Goal: Task Accomplishment & Management: Manage account settings

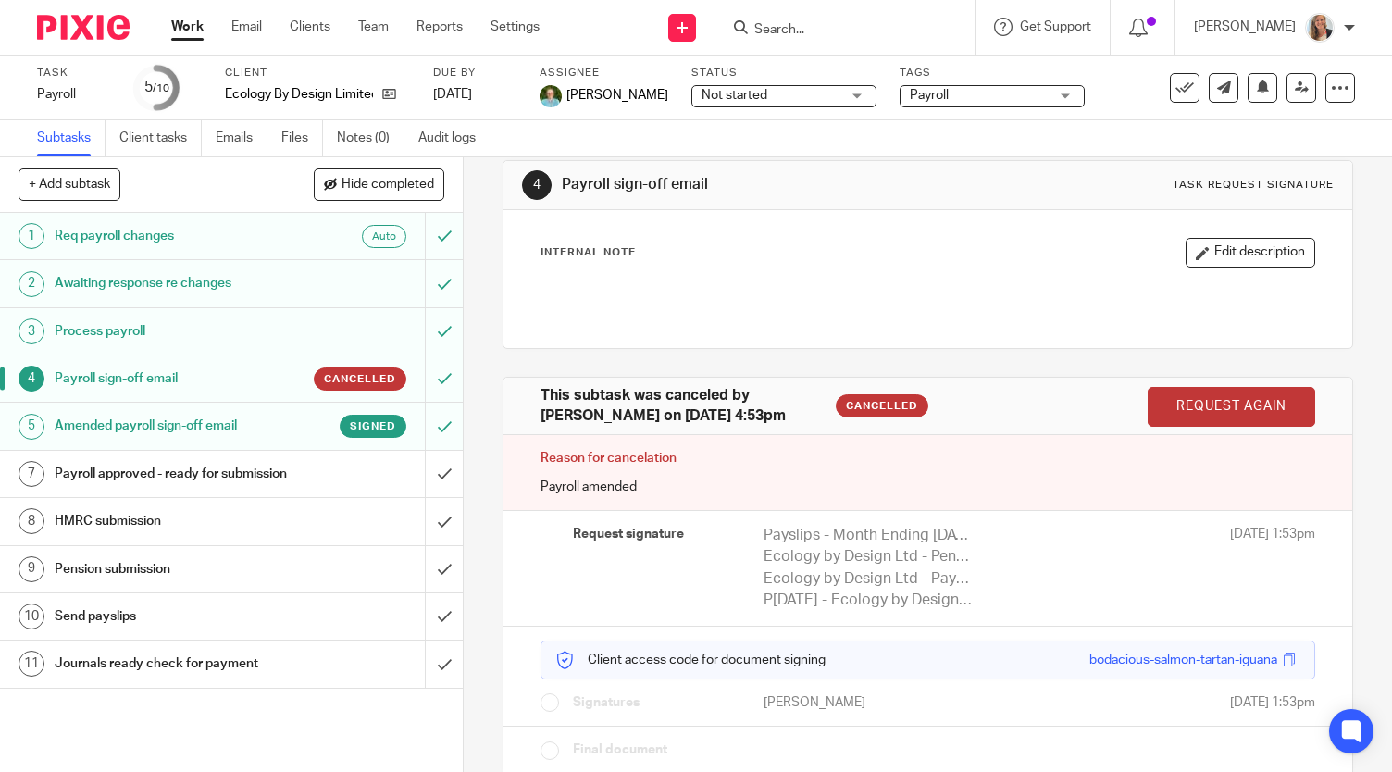
scroll to position [62, 0]
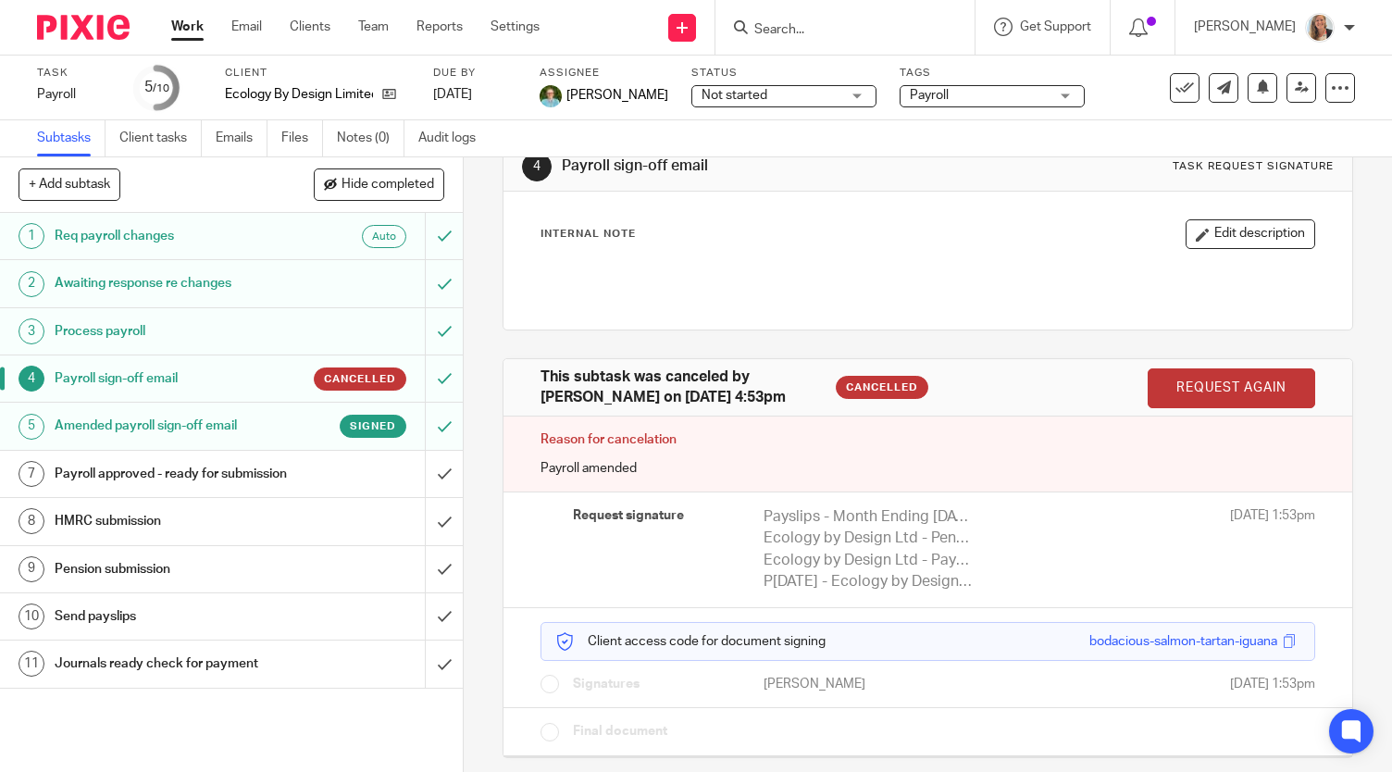
click at [243, 421] on h1 "Amended payroll sign-off email" at bounding box center [172, 426] width 235 height 28
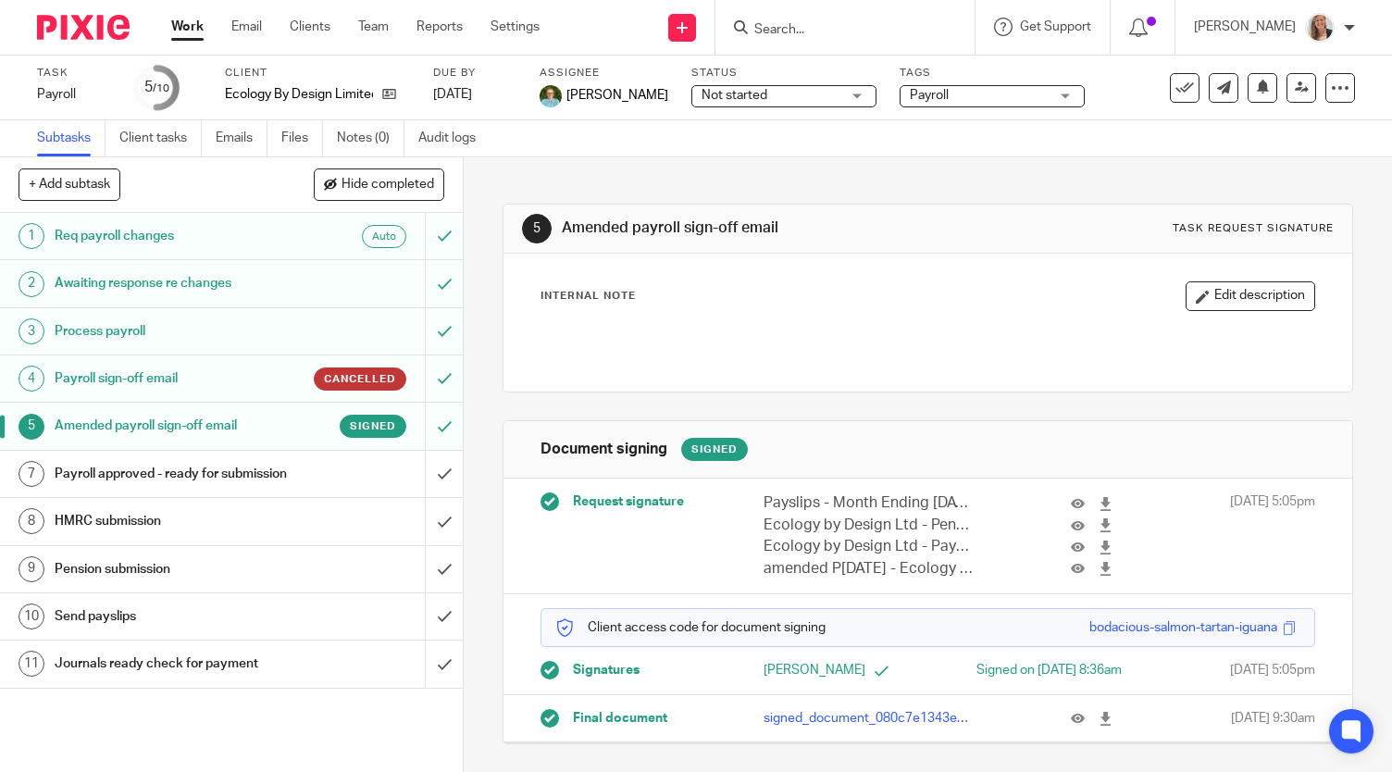
scroll to position [6, 0]
click at [1099, 726] on icon at bounding box center [1106, 719] width 14 height 14
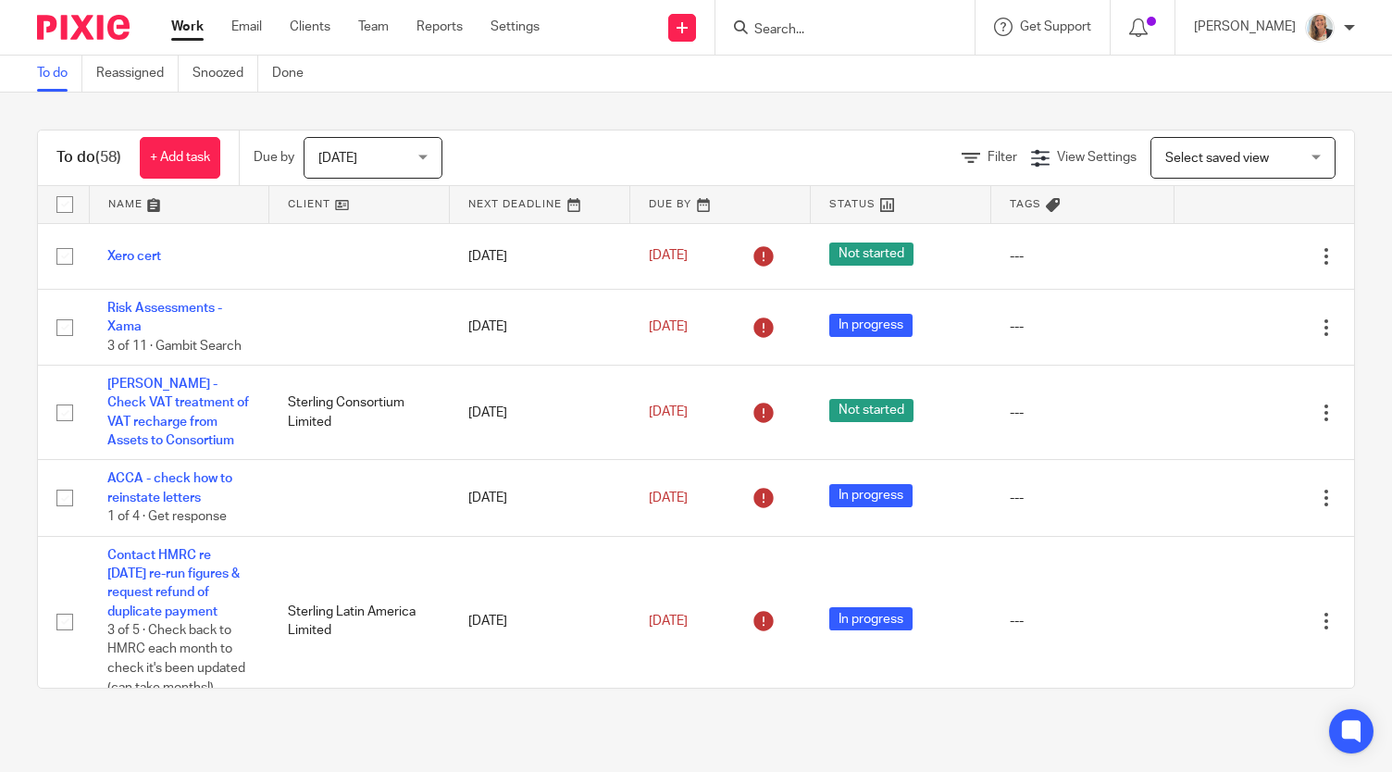
click at [822, 31] on input "Search" at bounding box center [836, 30] width 167 height 17
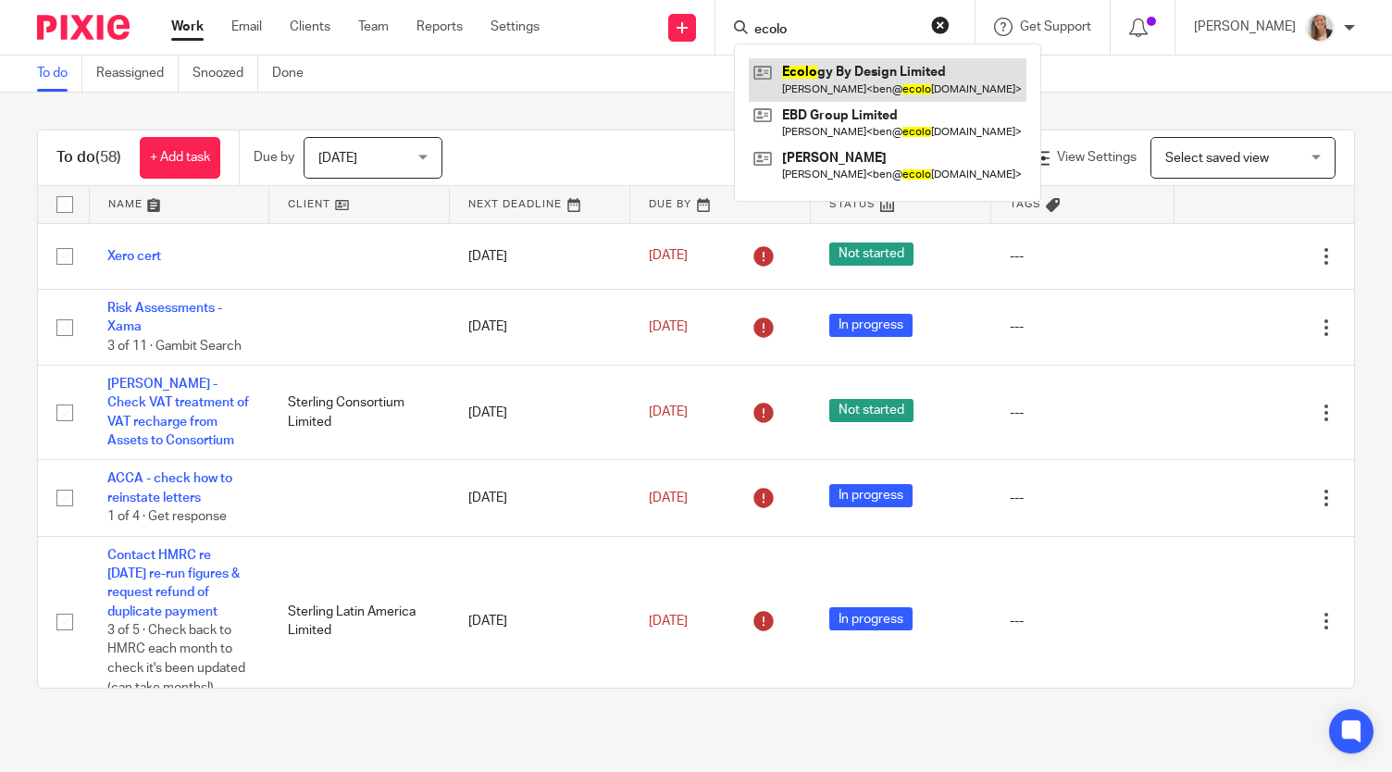
type input "ecolo"
click at [868, 73] on link at bounding box center [888, 79] width 278 height 43
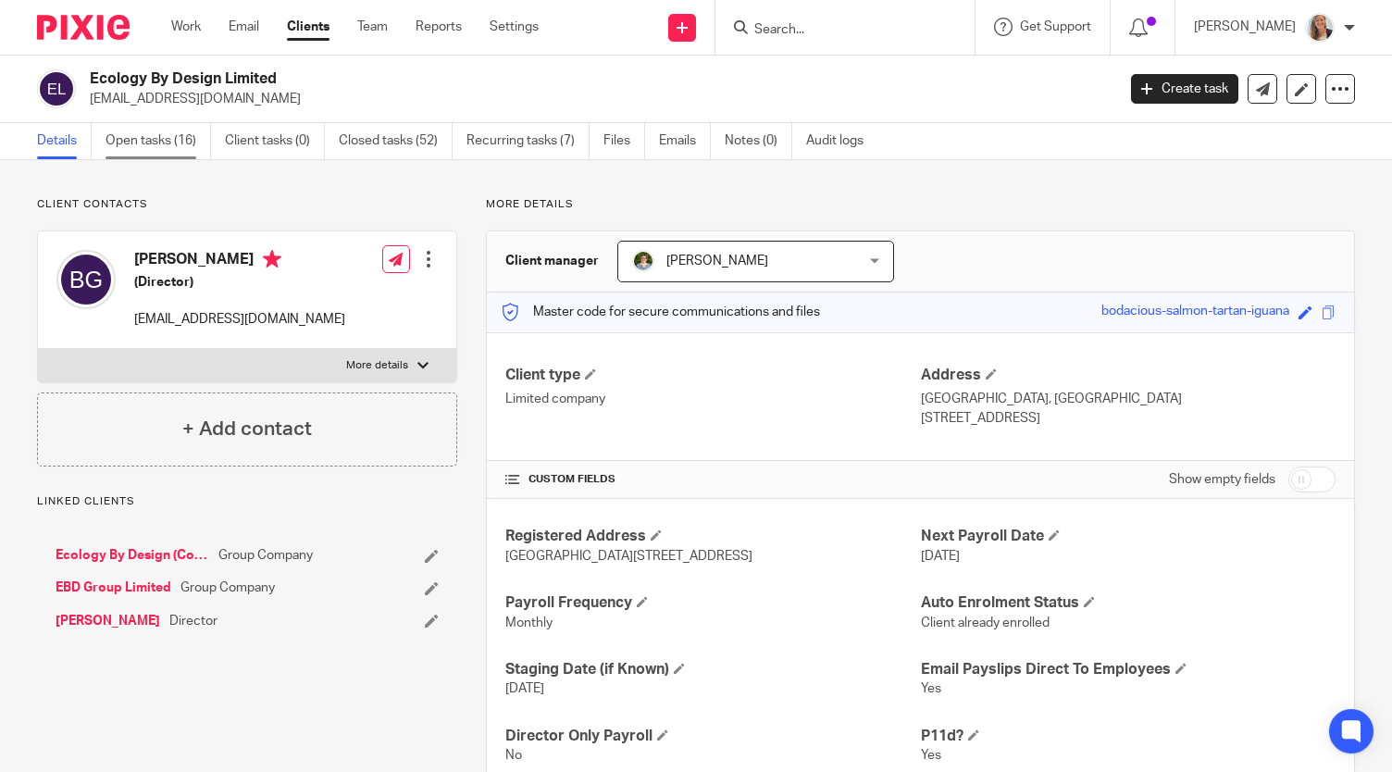
click at [134, 135] on link "Open tasks (16)" at bounding box center [159, 141] width 106 height 36
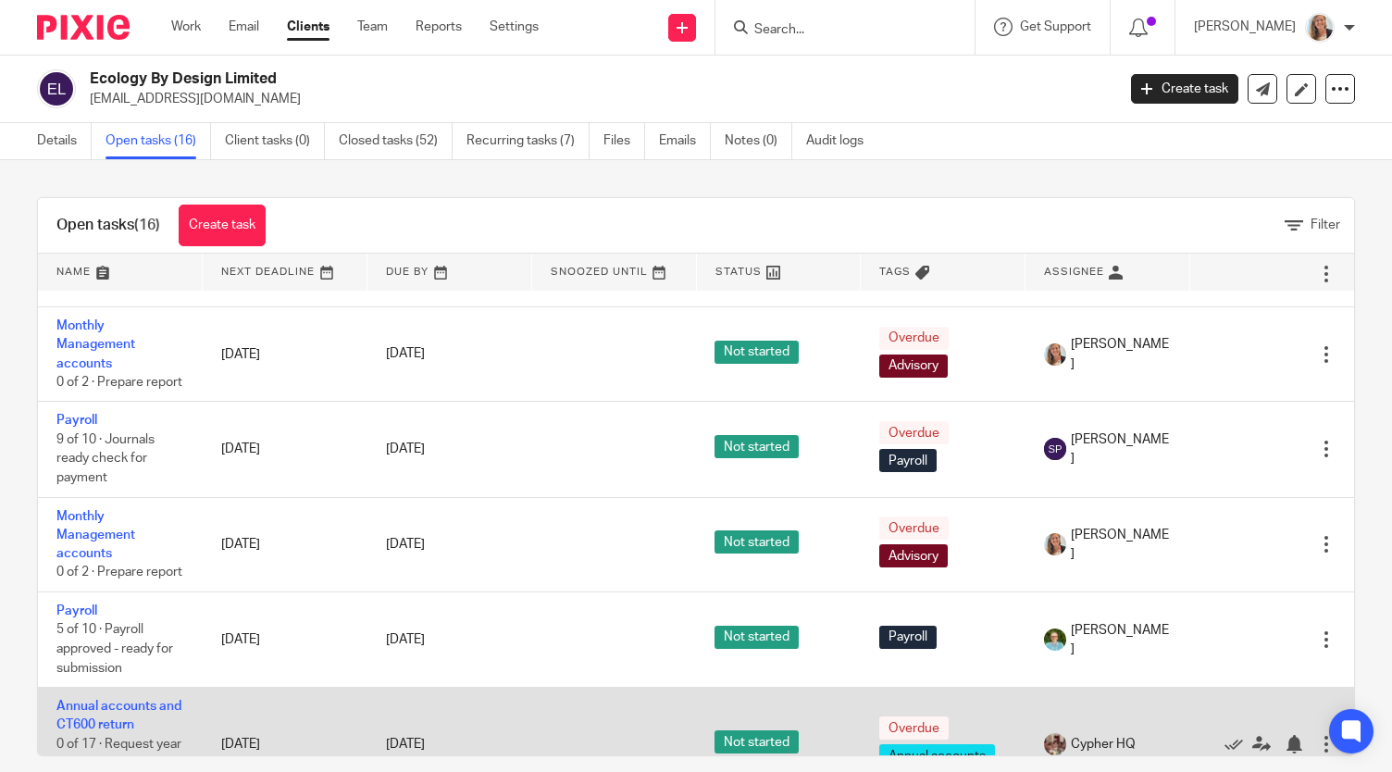
scroll to position [1096, 0]
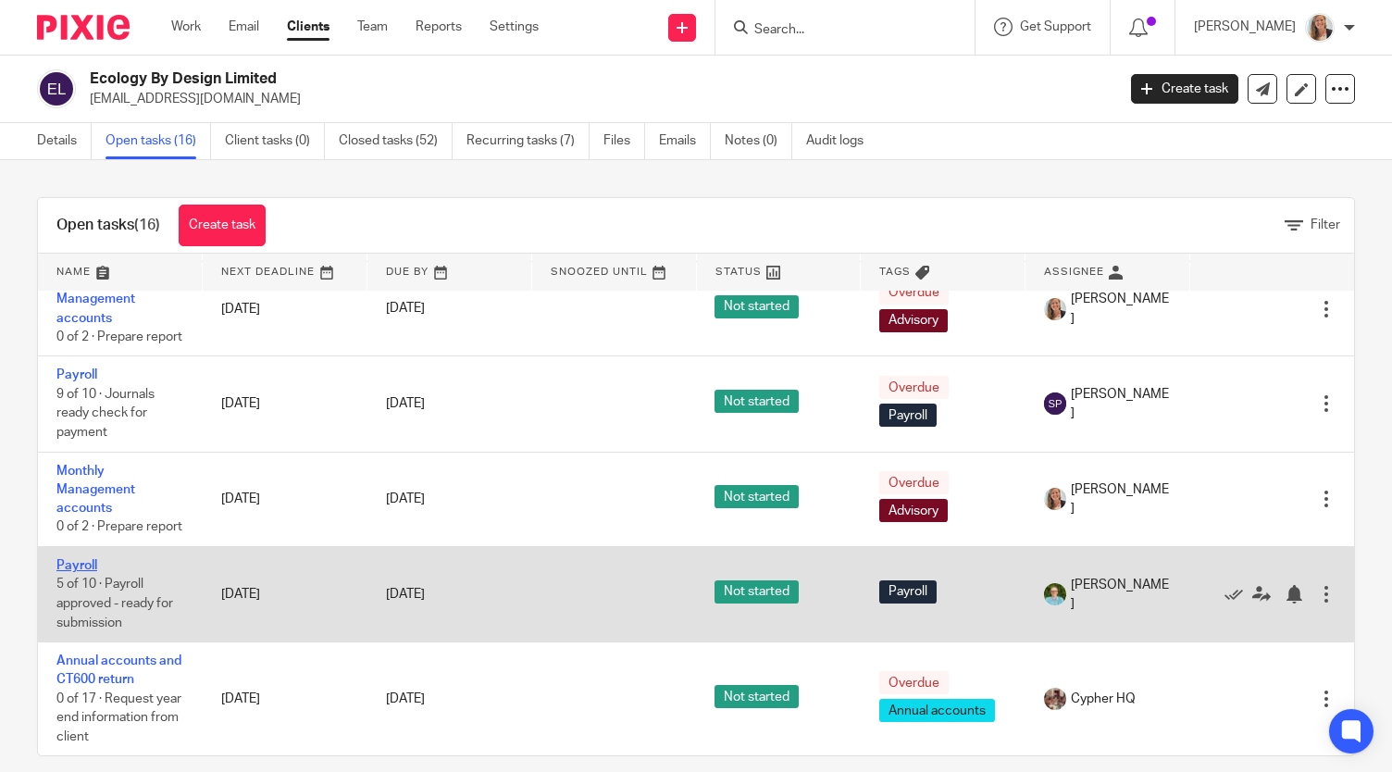
click at [78, 559] on link "Payroll" at bounding box center [76, 565] width 41 height 13
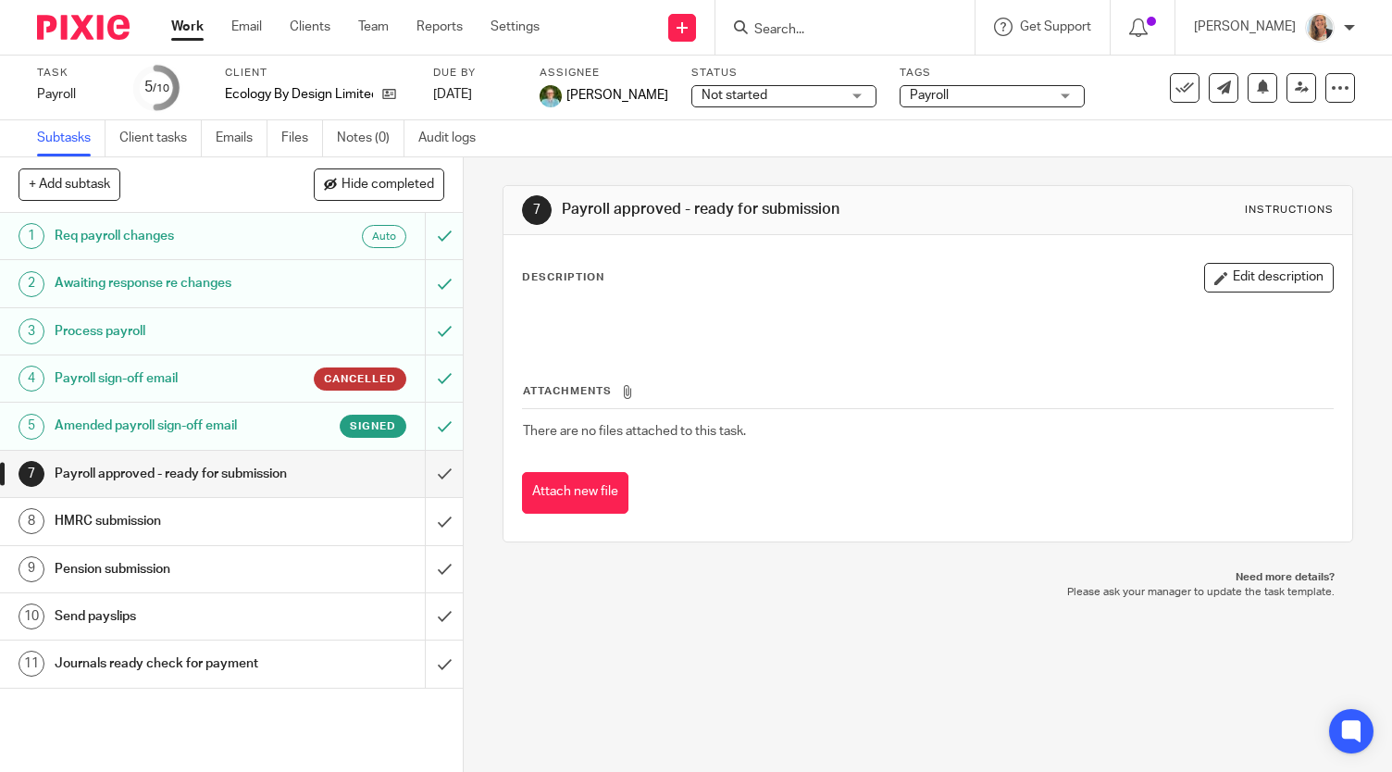
click at [230, 436] on h1 "Amended payroll sign-off email" at bounding box center [172, 426] width 235 height 28
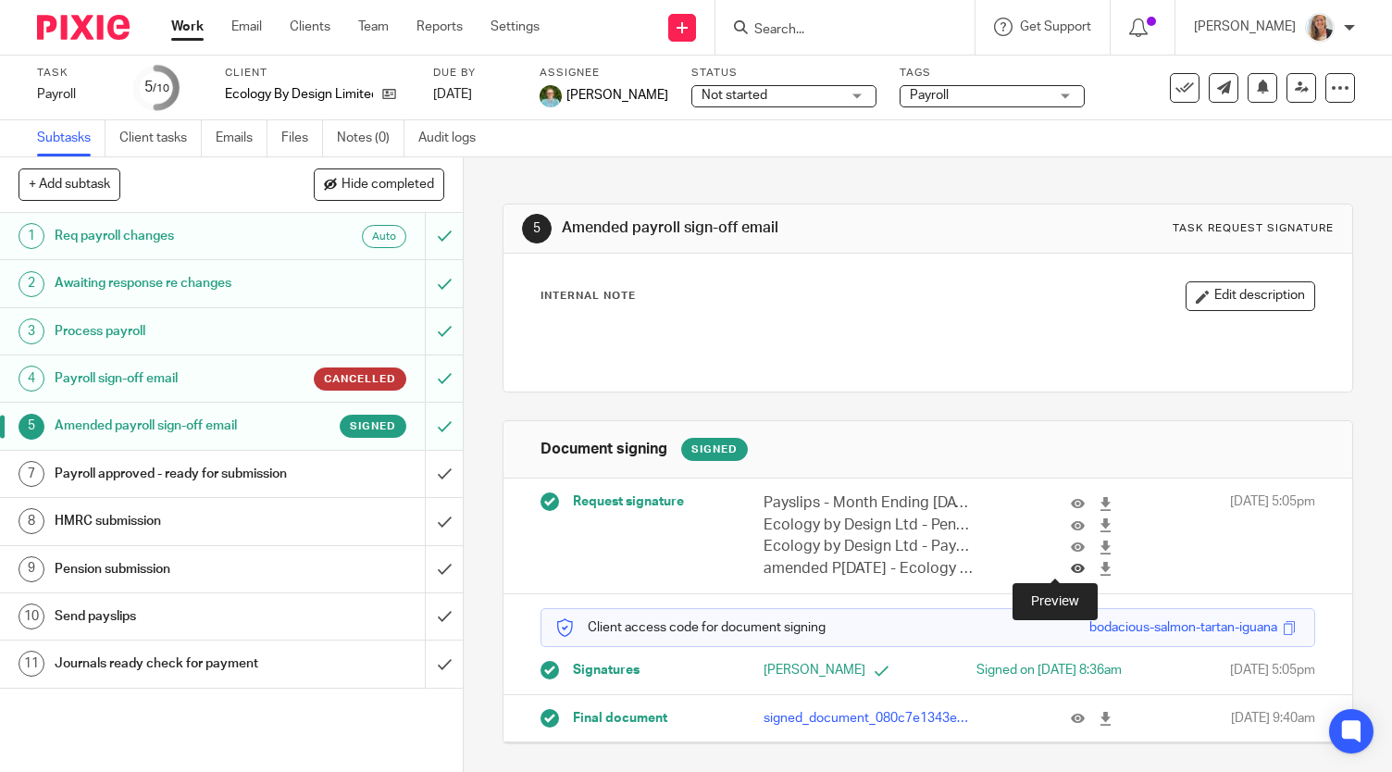
click at [1071, 563] on icon at bounding box center [1078, 569] width 14 height 14
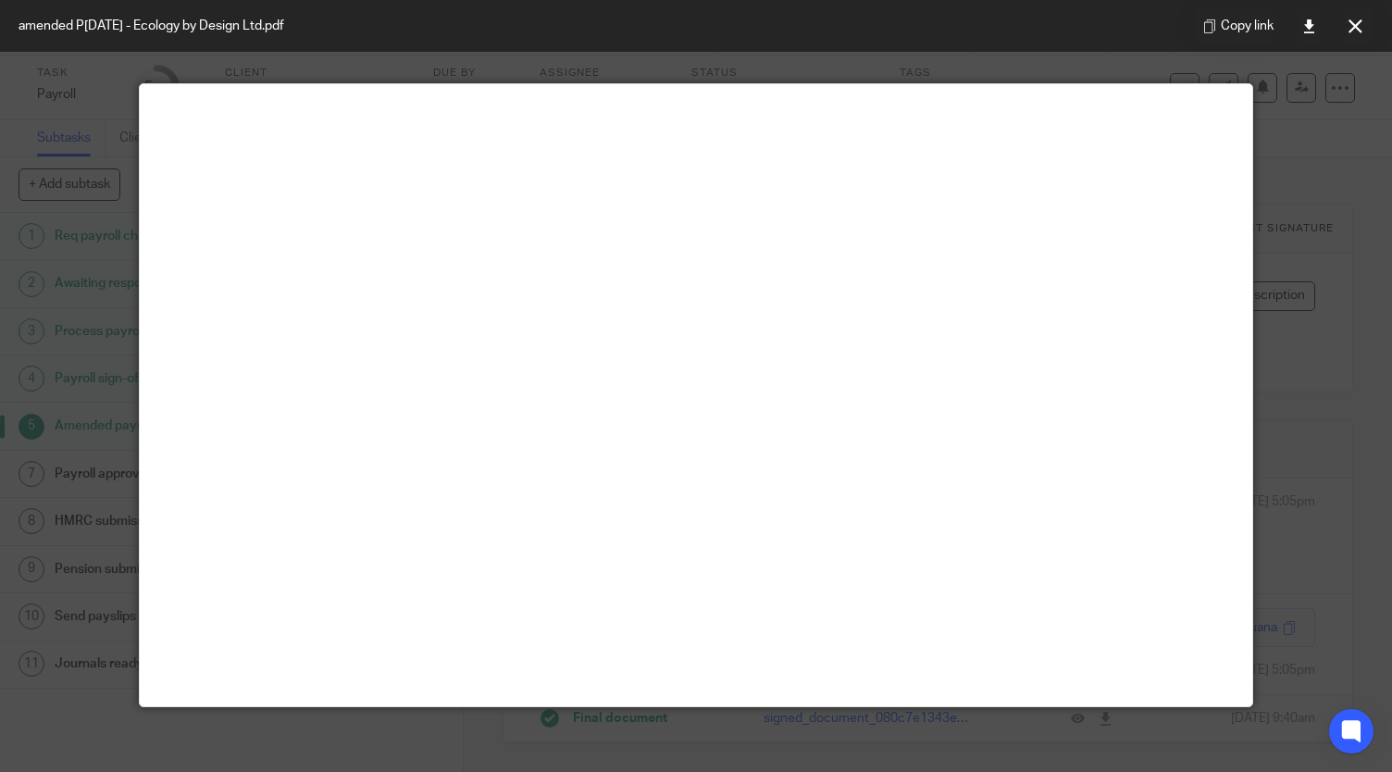
scroll to position [93, 0]
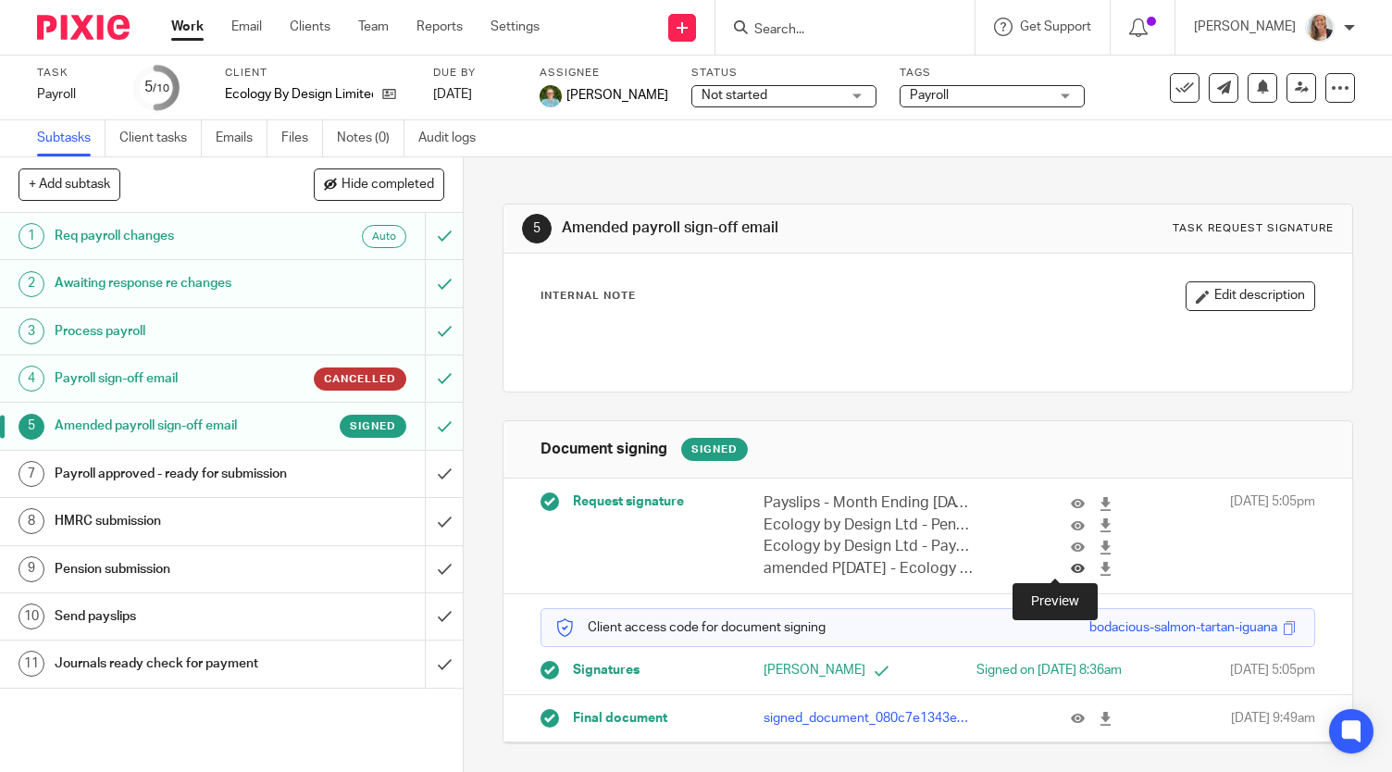
click at [1071, 564] on icon at bounding box center [1078, 569] width 14 height 14
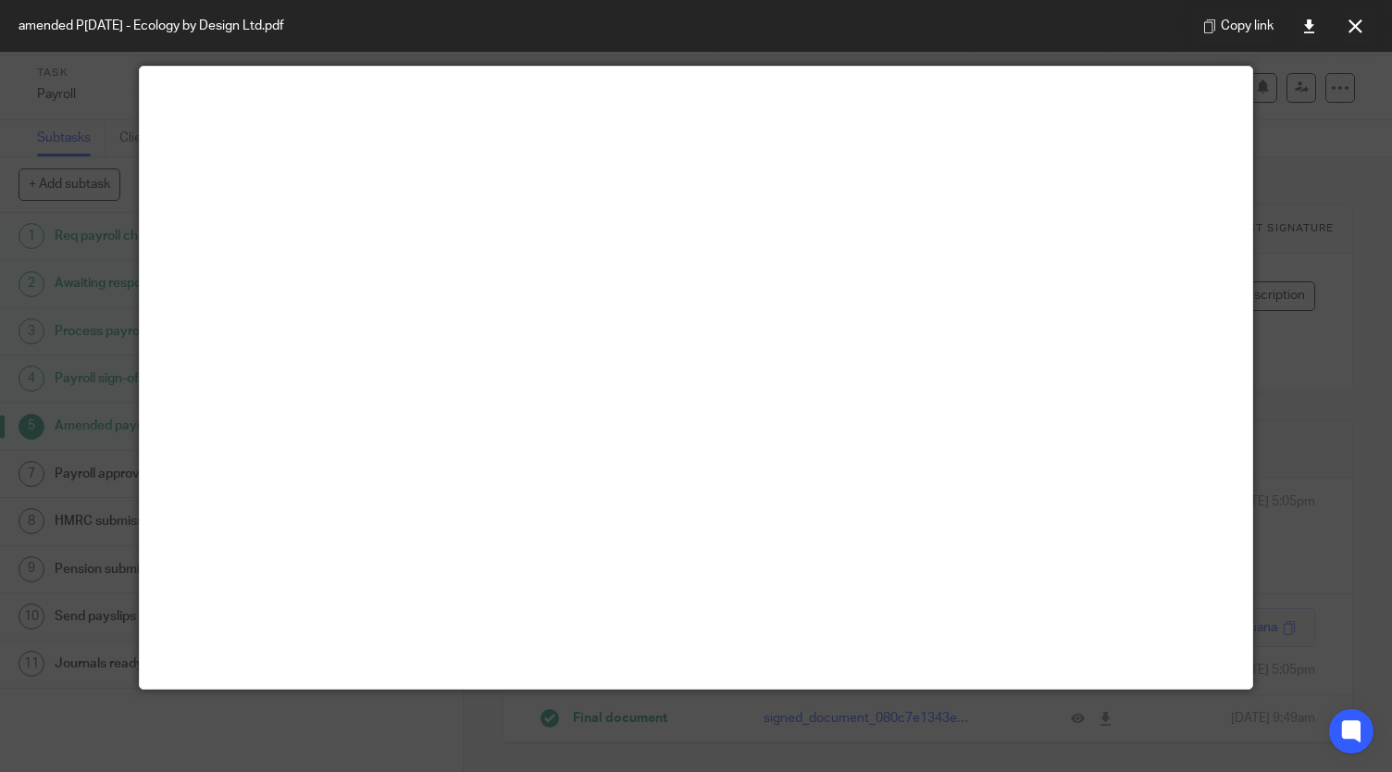
scroll to position [130, 0]
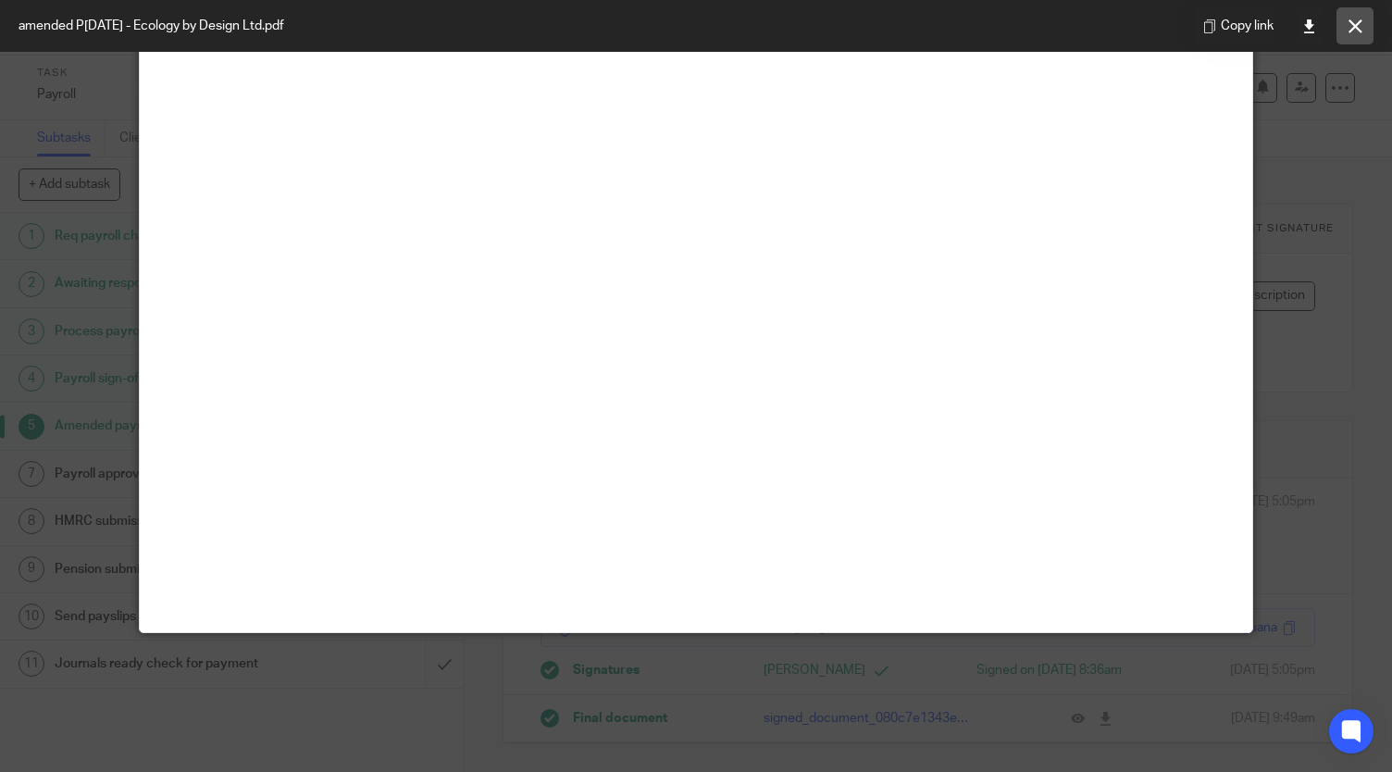
click at [1351, 28] on icon at bounding box center [1356, 26] width 14 height 14
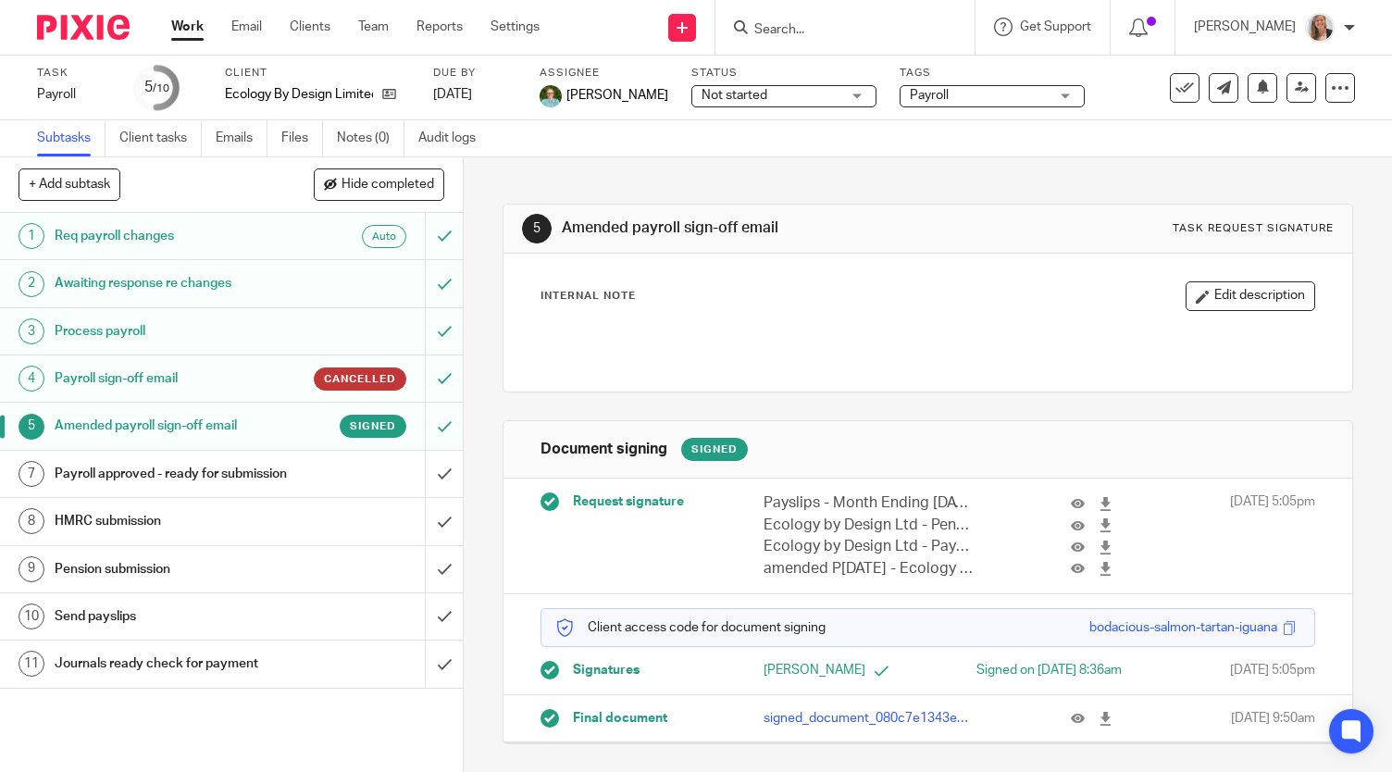
scroll to position [6, 0]
click at [1071, 562] on icon at bounding box center [1078, 569] width 14 height 14
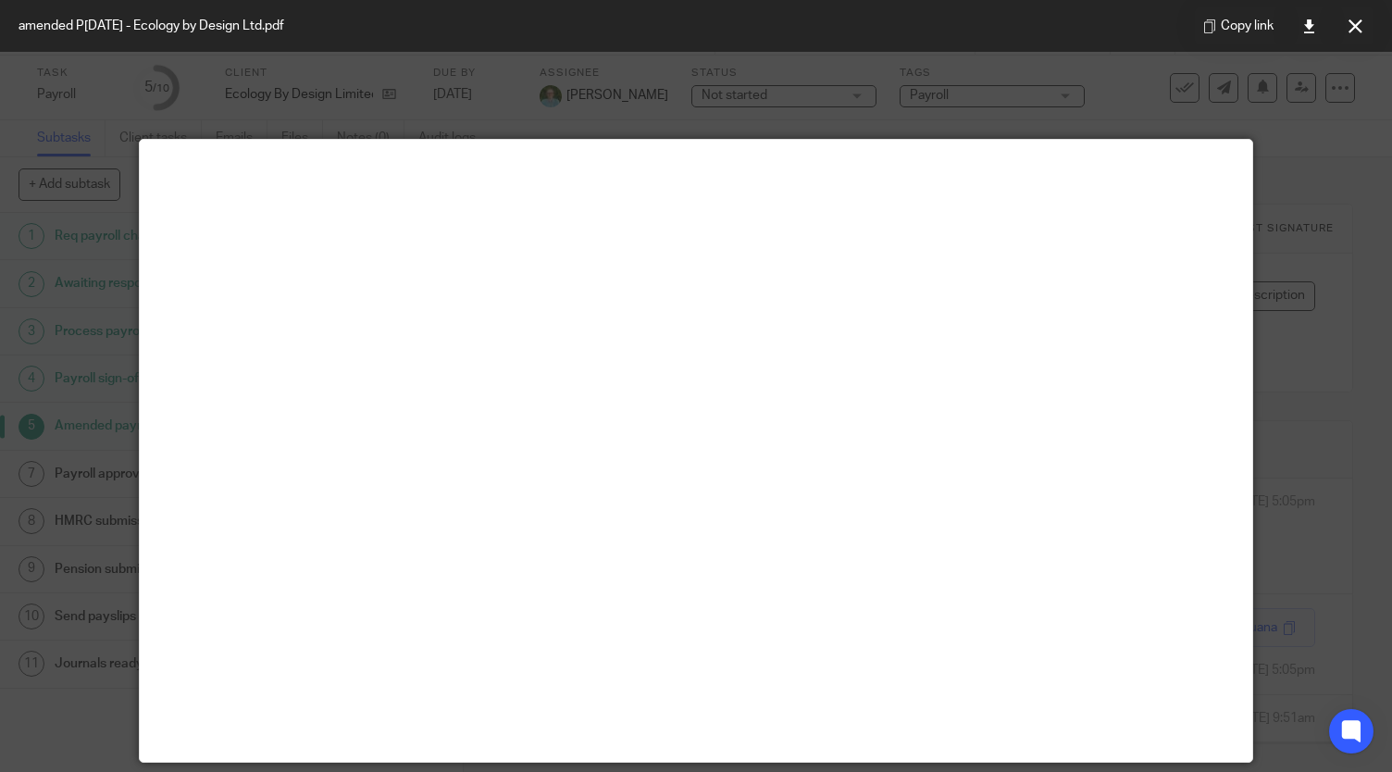
scroll to position [130, 0]
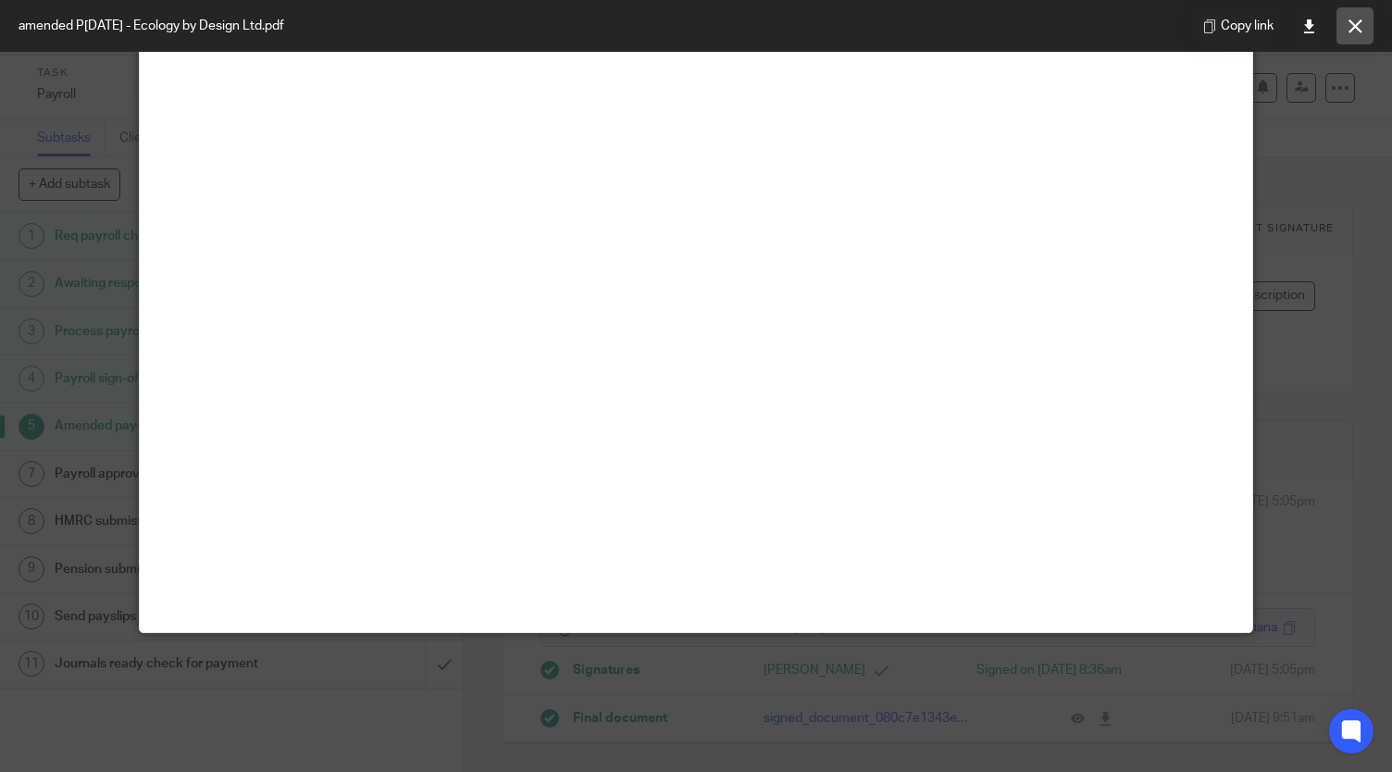
click at [1352, 25] on icon at bounding box center [1356, 26] width 14 height 14
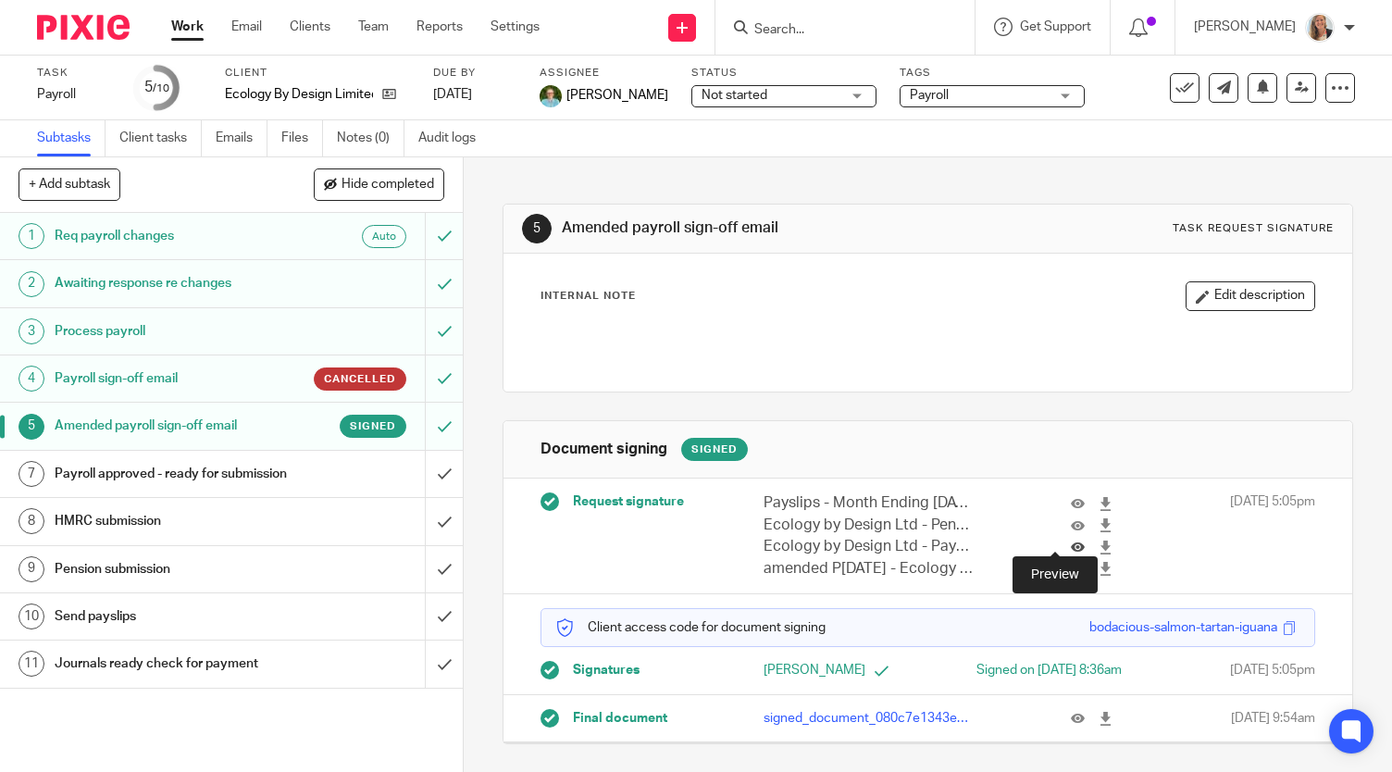
click at [1071, 541] on icon at bounding box center [1078, 548] width 14 height 14
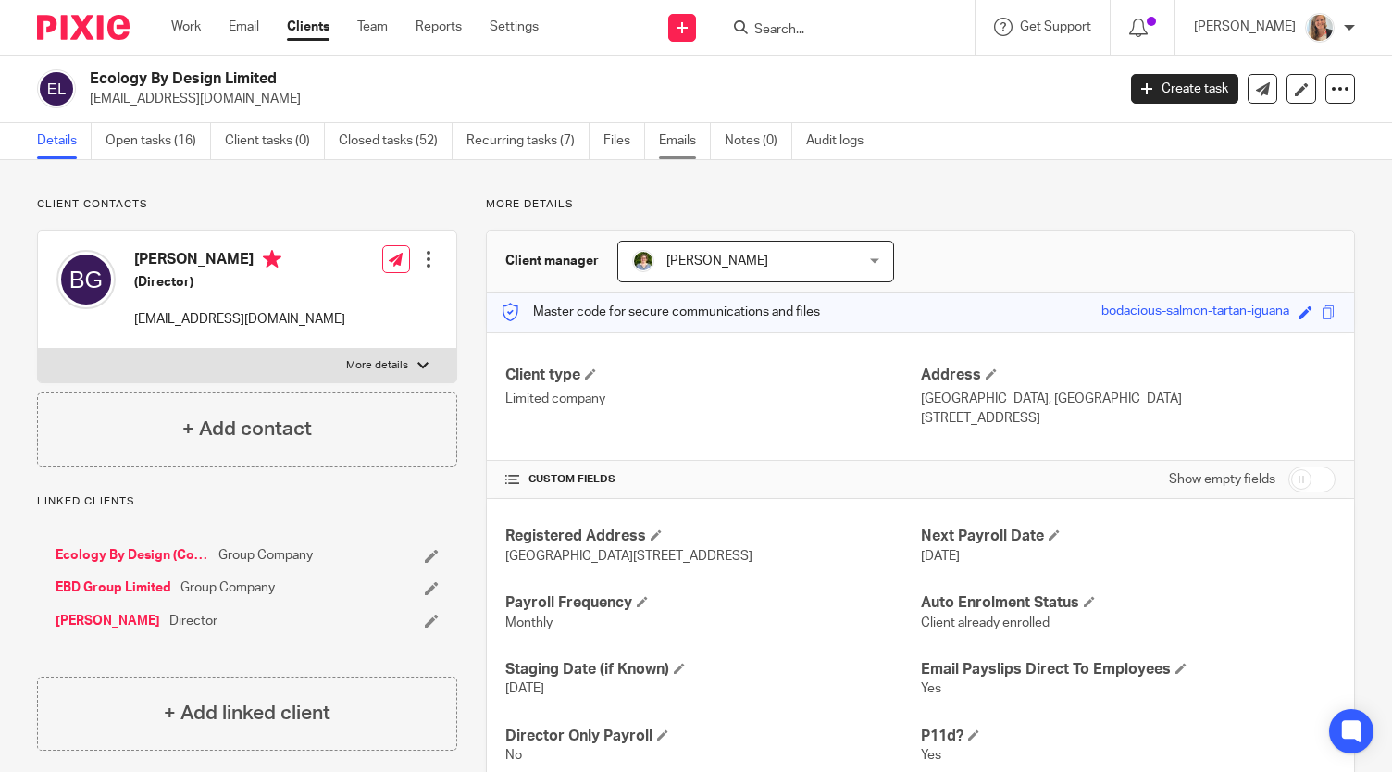
click at [678, 143] on link "Emails" at bounding box center [685, 141] width 52 height 36
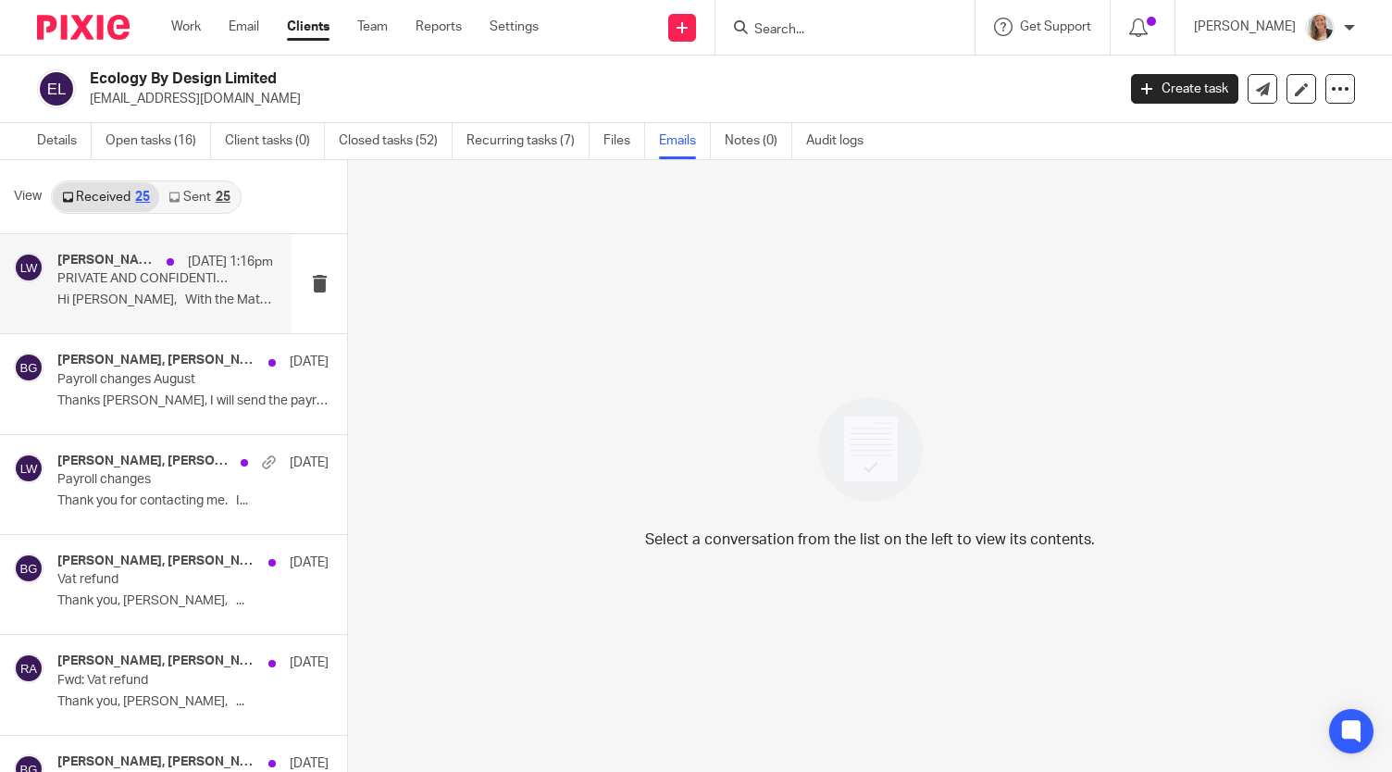
click at [159, 298] on p "Hi [PERSON_NAME], With the Mat pay ending..." at bounding box center [165, 301] width 216 height 16
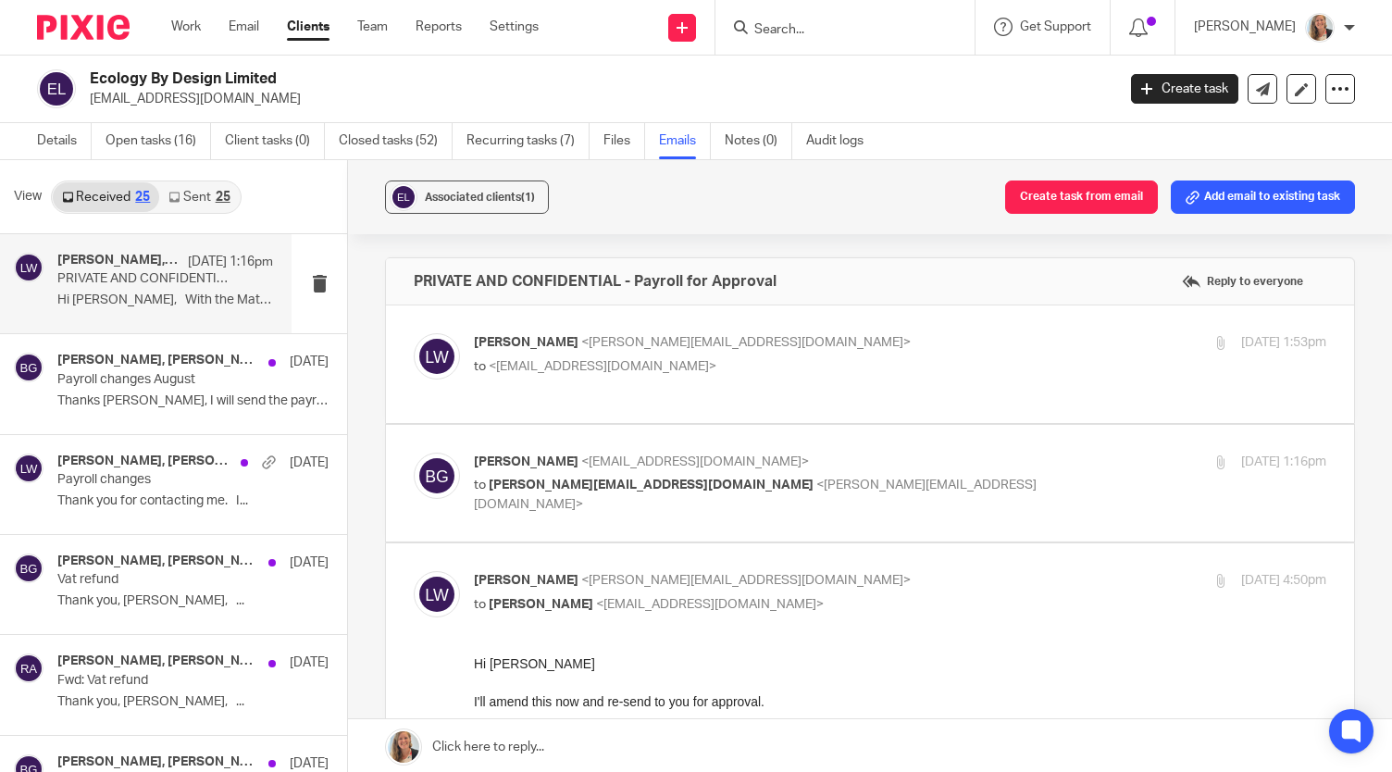
click at [892, 349] on p "[PERSON_NAME] <[PERSON_NAME][EMAIL_ADDRESS][DOMAIN_NAME]>" at bounding box center [758, 342] width 568 height 19
checkbox input "true"
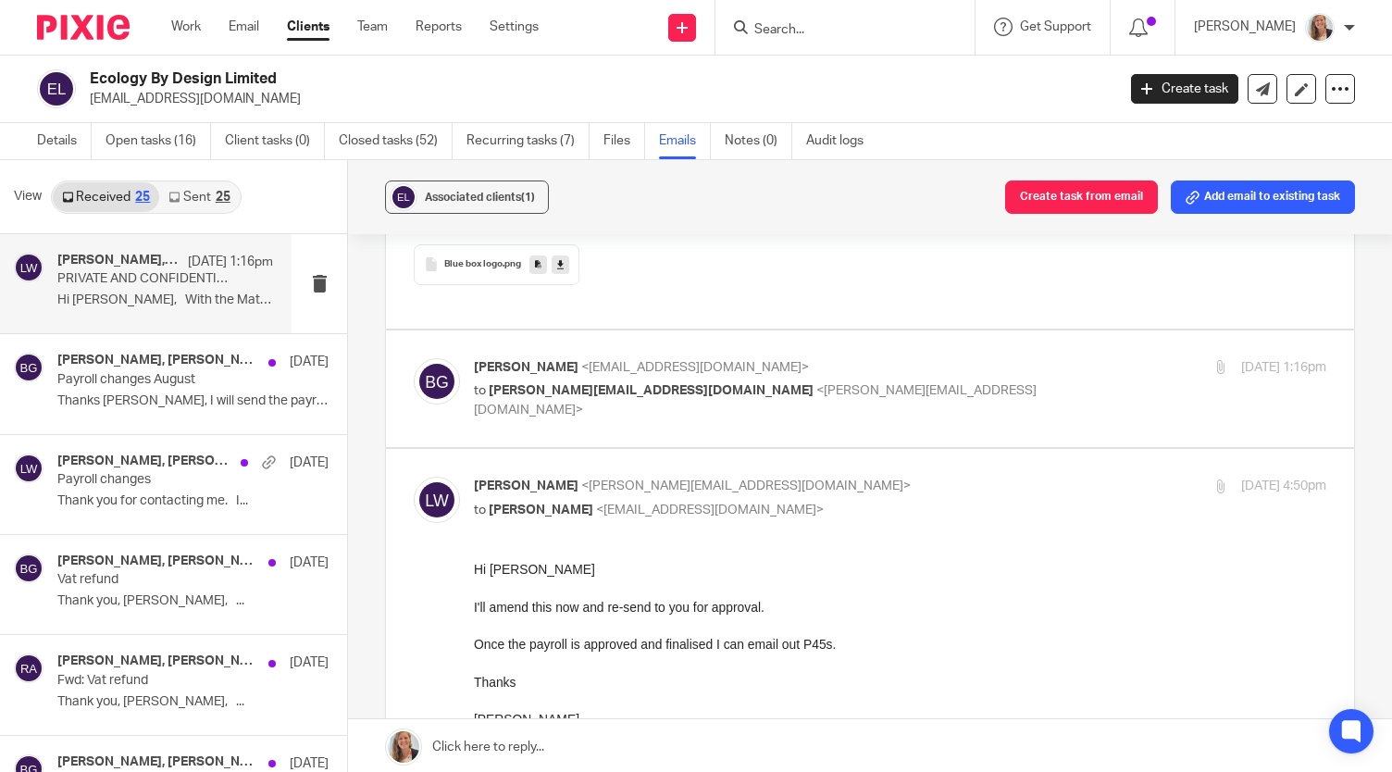
scroll to position [1203, 0]
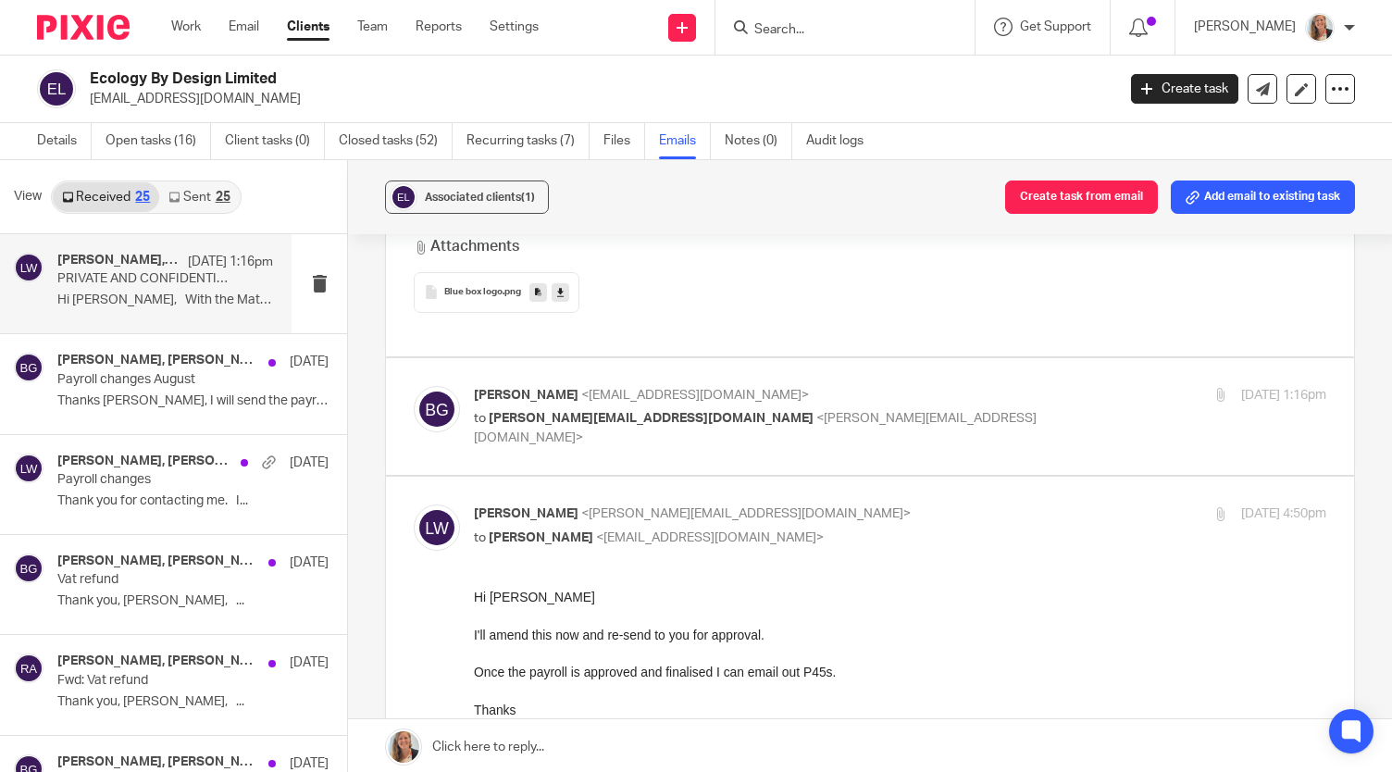
click at [878, 409] on p "to [PERSON_NAME][EMAIL_ADDRESS][DOMAIN_NAME] <[PERSON_NAME][EMAIL_ADDRESS][DOMA…" at bounding box center [758, 428] width 568 height 38
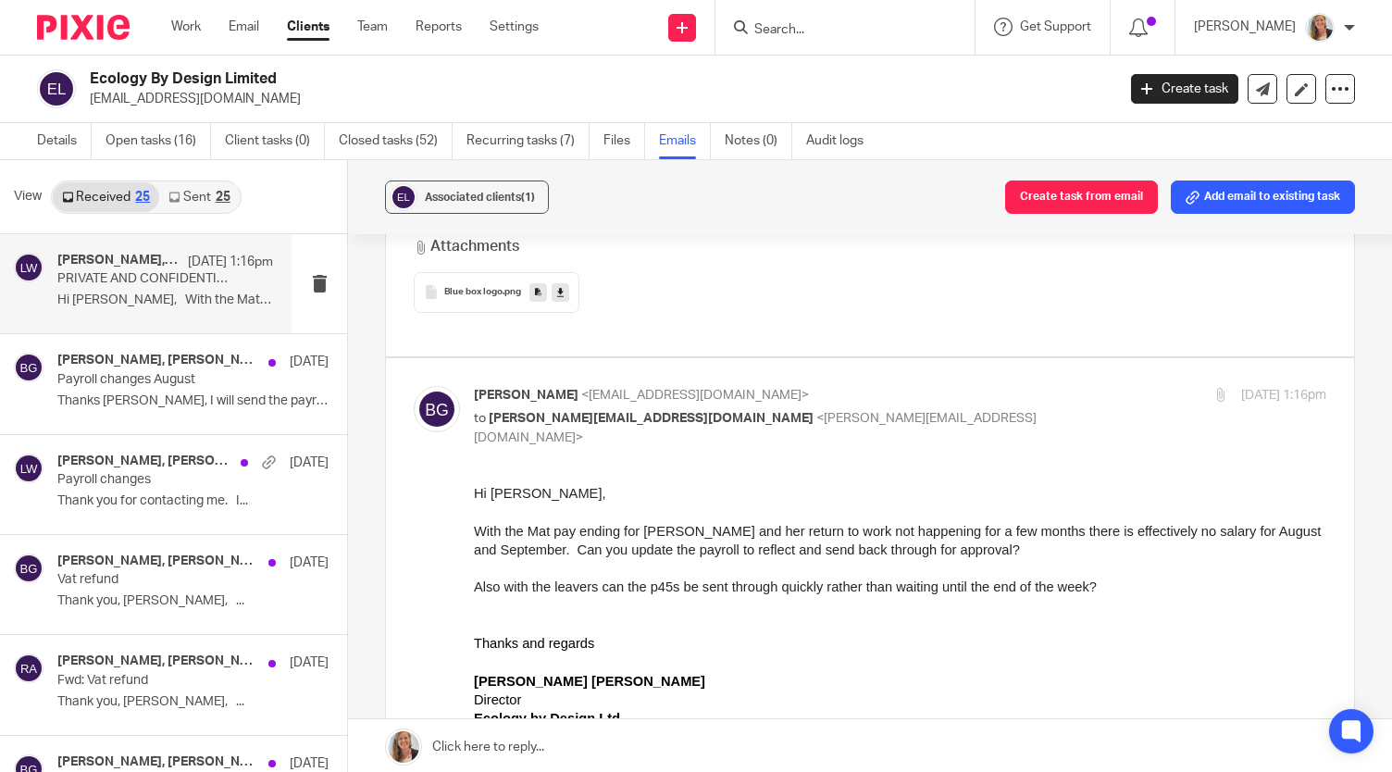
scroll to position [0, 0]
click at [864, 386] on p "[PERSON_NAME] <[EMAIL_ADDRESS][DOMAIN_NAME]>" at bounding box center [758, 395] width 568 height 19
checkbox input "false"
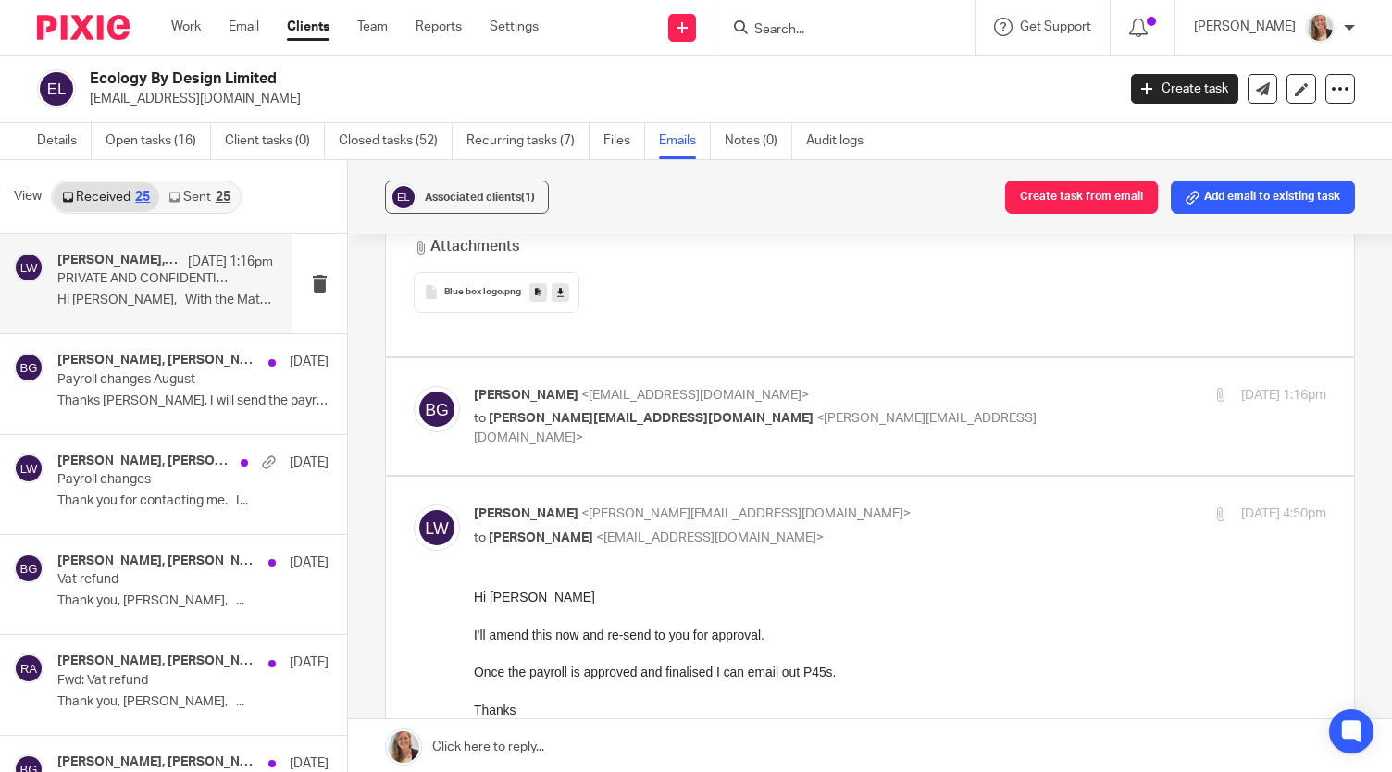
click at [866, 505] on p "[PERSON_NAME] <[PERSON_NAME][EMAIL_ADDRESS][DOMAIN_NAME]>" at bounding box center [758, 514] width 568 height 19
checkbox input "false"
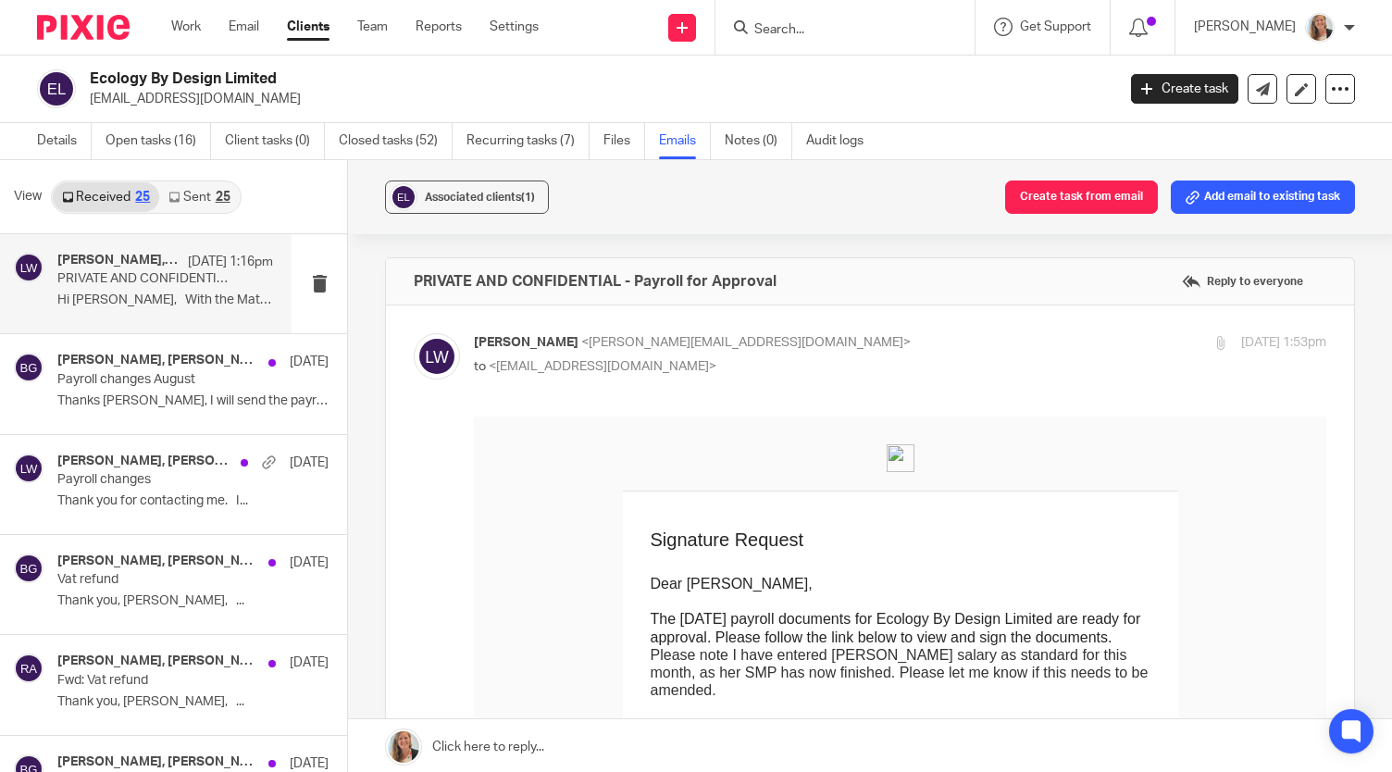
click at [811, 343] on p "[PERSON_NAME] <[PERSON_NAME][EMAIL_ADDRESS][DOMAIN_NAME]>" at bounding box center [758, 342] width 568 height 19
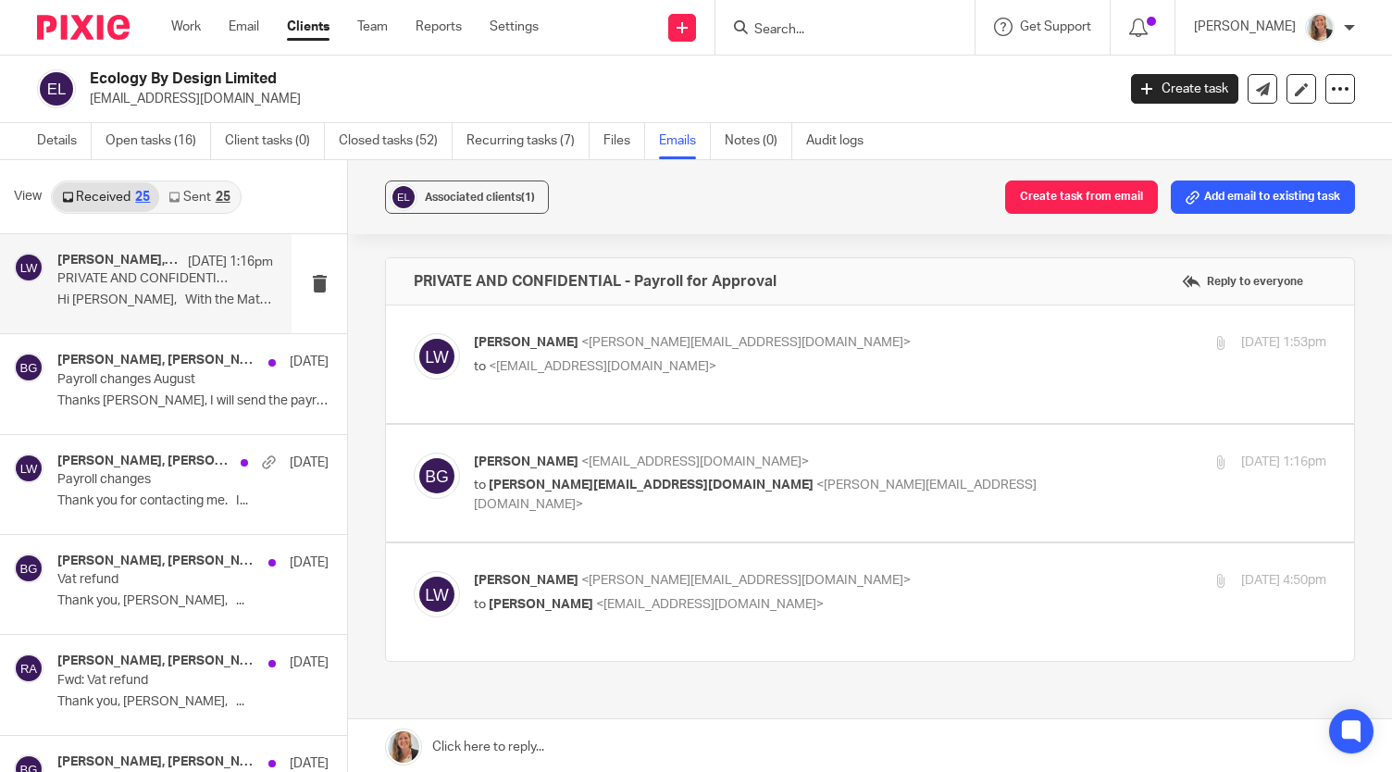
click at [768, 351] on div "[PERSON_NAME] <[PERSON_NAME][EMAIL_ADDRESS][DOMAIN_NAME]> to <[EMAIL_ADDRESS][D…" at bounding box center [758, 354] width 568 height 43
checkbox input "true"
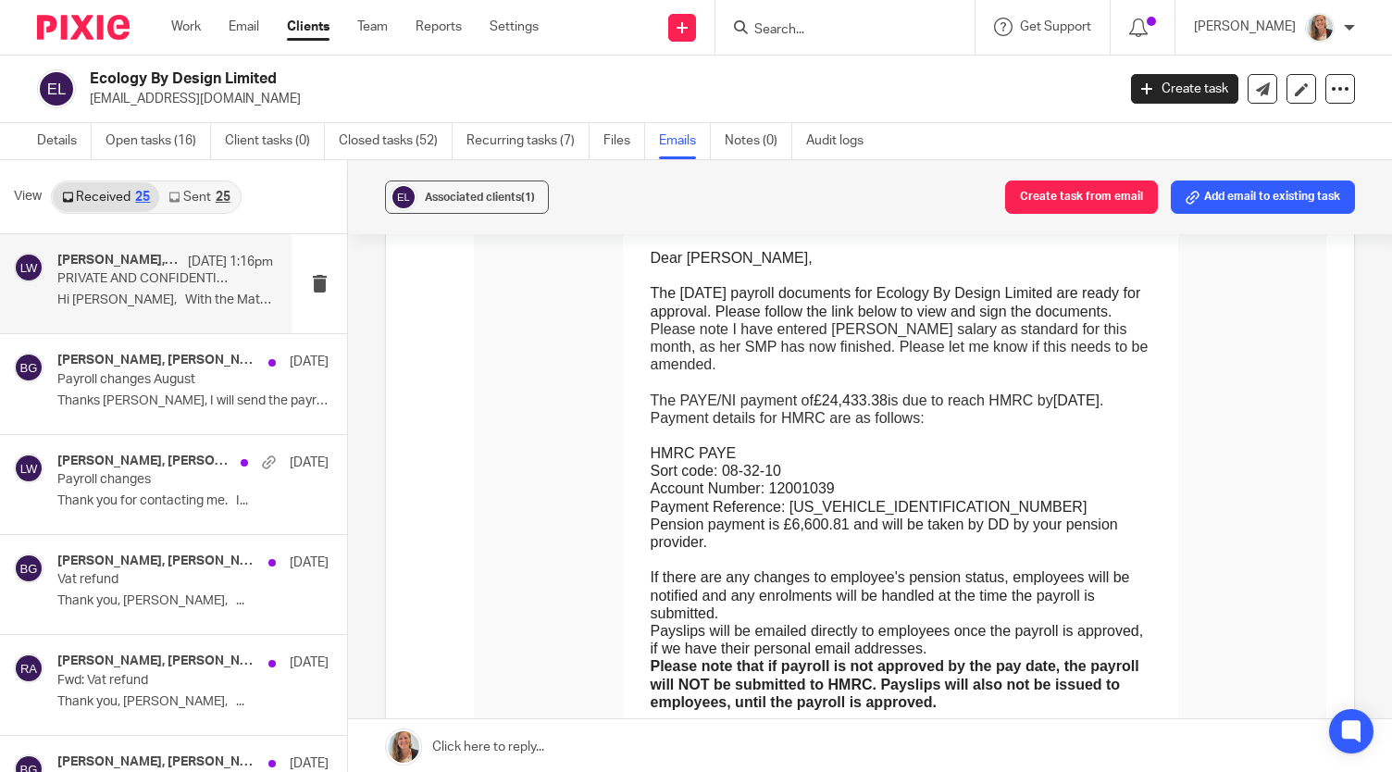
scroll to position [370, 0]
